Goal: Information Seeking & Learning: Understand process/instructions

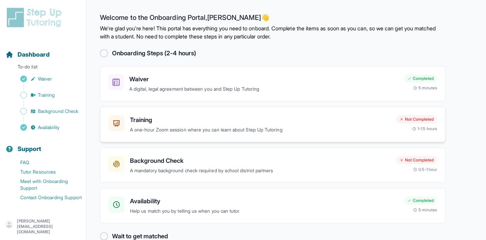
click at [163, 127] on p "A one-hour Zoom session where you can learn about Step Up Tutoring" at bounding box center [260, 130] width 261 height 8
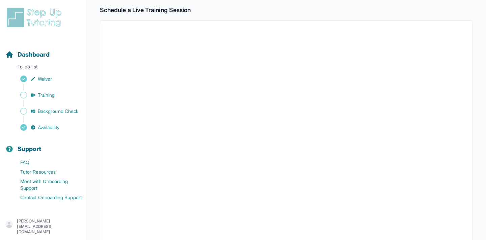
scroll to position [235, 0]
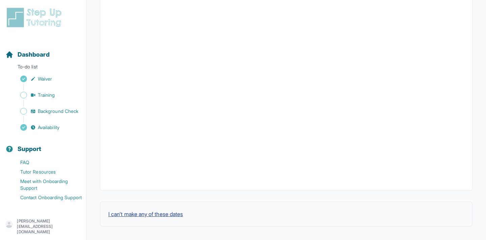
click at [136, 213] on button "I can't make any of these dates" at bounding box center [145, 214] width 75 height 8
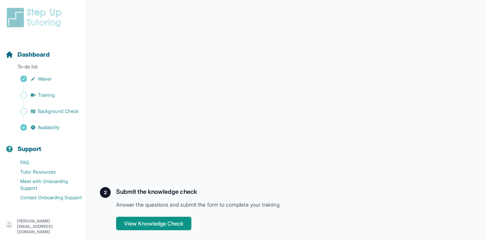
scroll to position [175, 0]
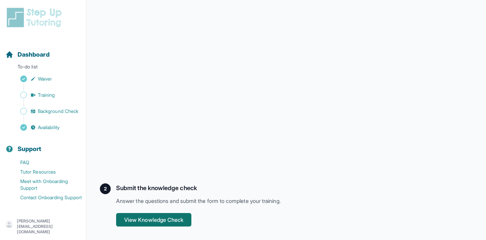
click at [169, 221] on button "View Knowledge Check" at bounding box center [153, 219] width 75 height 13
click at [52, 226] on p "[PERSON_NAME][EMAIL_ADDRESS][DOMAIN_NAME]" at bounding box center [49, 227] width 64 height 16
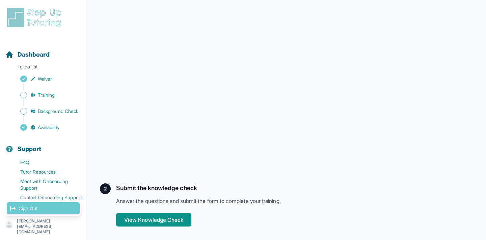
click at [48, 210] on link "Sign Out" at bounding box center [43, 208] width 73 height 12
